Goal: Find specific page/section: Find specific page/section

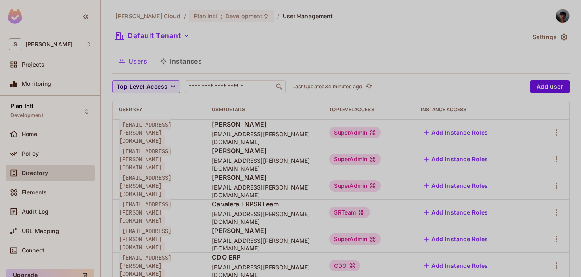
scroll to position [133, 0]
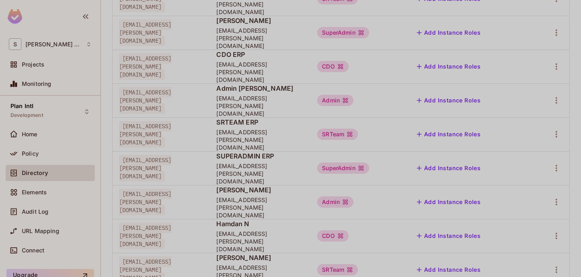
scroll to position [286, 0]
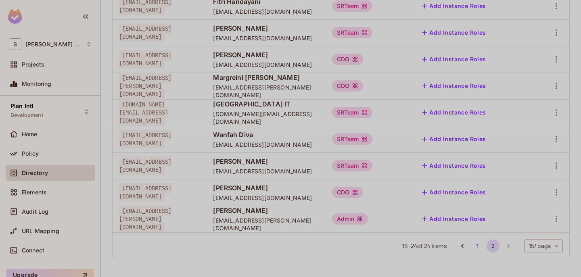
scroll to position [0, 0]
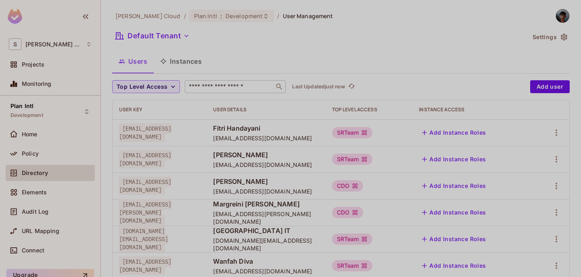
click at [226, 91] on div "​" at bounding box center [235, 86] width 101 height 13
type input "******"
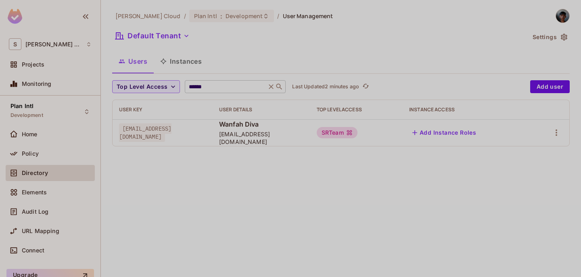
click at [269, 87] on icon at bounding box center [271, 87] width 8 height 8
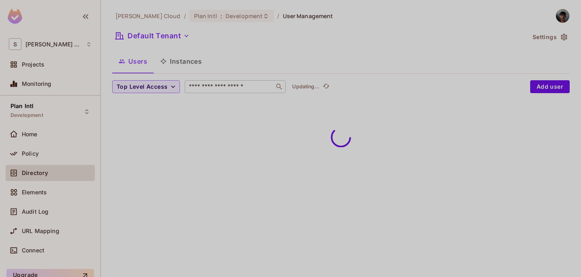
click at [179, 65] on button "Instances" at bounding box center [181, 61] width 54 height 20
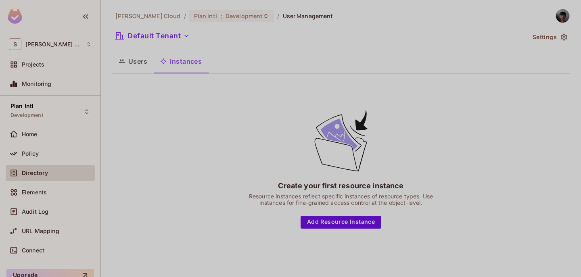
click at [146, 64] on button "Users" at bounding box center [133, 61] width 42 height 20
